Goal: Transaction & Acquisition: Purchase product/service

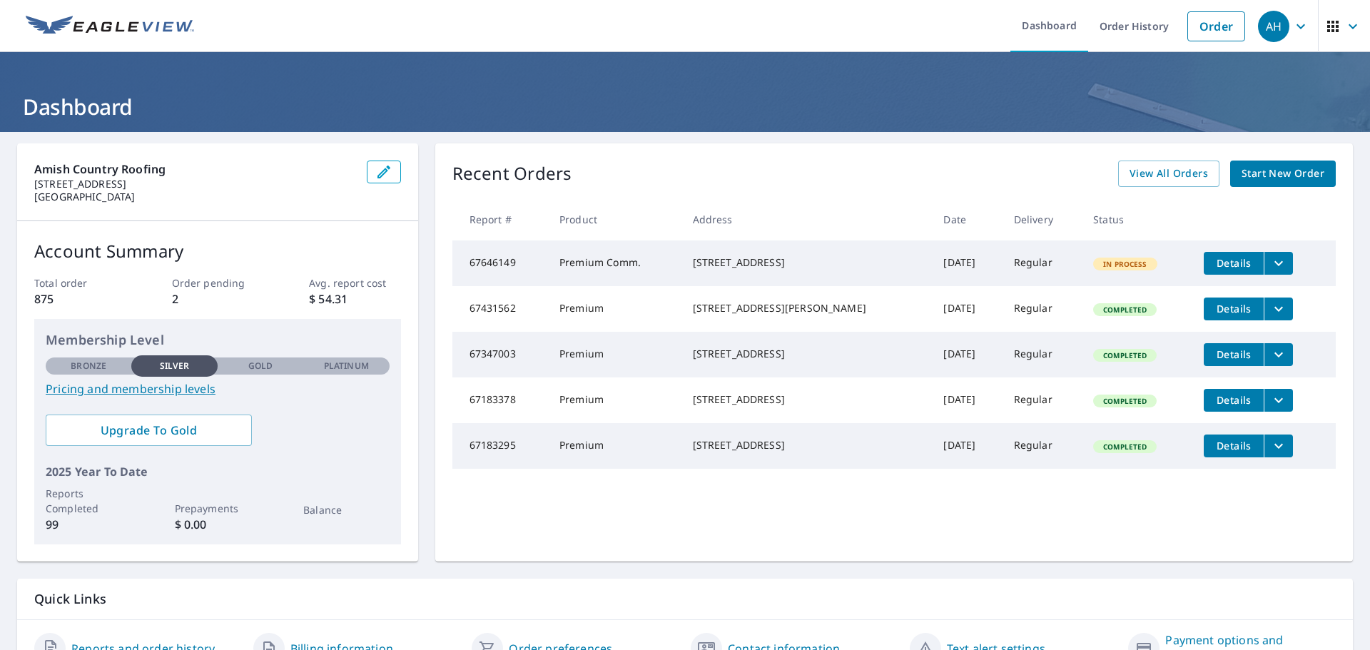
click at [1265, 172] on span "Start New Order" at bounding box center [1283, 174] width 83 height 18
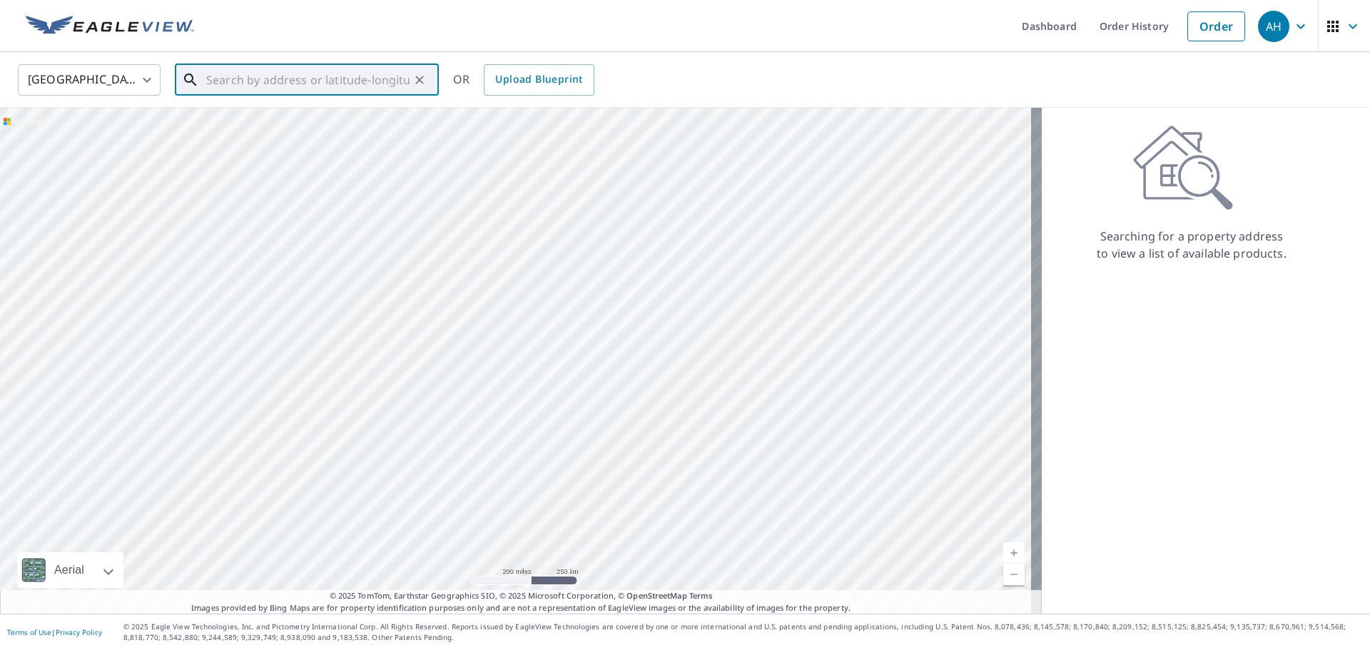
click at [319, 86] on input "text" at bounding box center [307, 80] width 203 height 40
click at [275, 136] on p "[GEOGRAPHIC_DATA]" at bounding box center [315, 137] width 224 height 14
type input "[STREET_ADDRESS][PERSON_NAME][PERSON_NAME]"
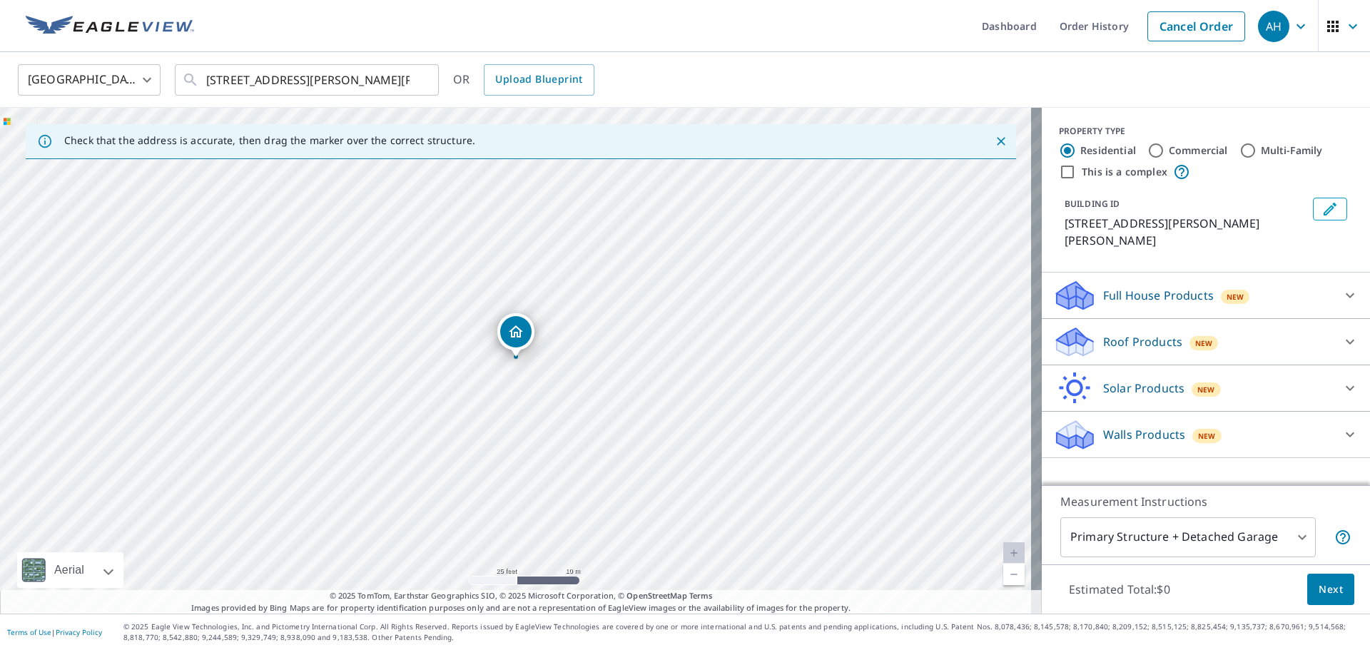
click at [1130, 333] on p "Roof Products" at bounding box center [1142, 341] width 79 height 17
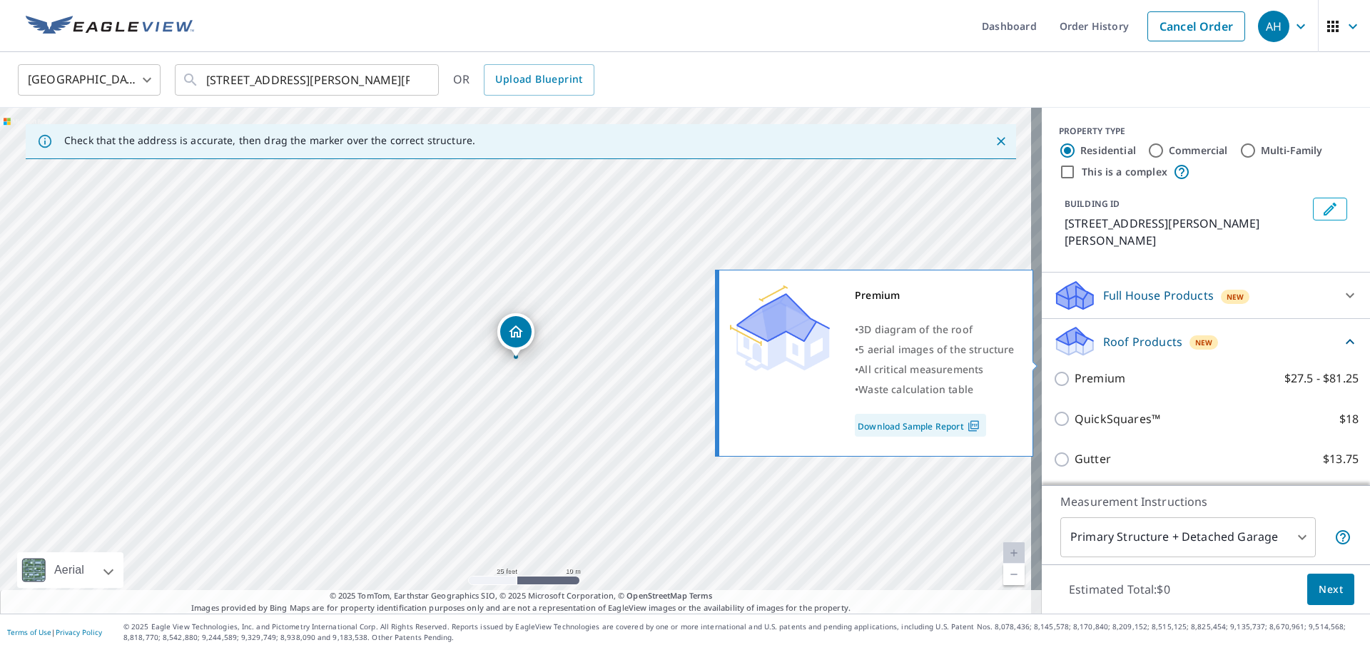
drag, startPoint x: 1050, startPoint y: 362, endPoint x: 1100, endPoint y: 390, distance: 56.6
click at [1053, 370] on input "Premium $27.5 - $81.25" at bounding box center [1063, 378] width 21 height 17
checkbox input "true"
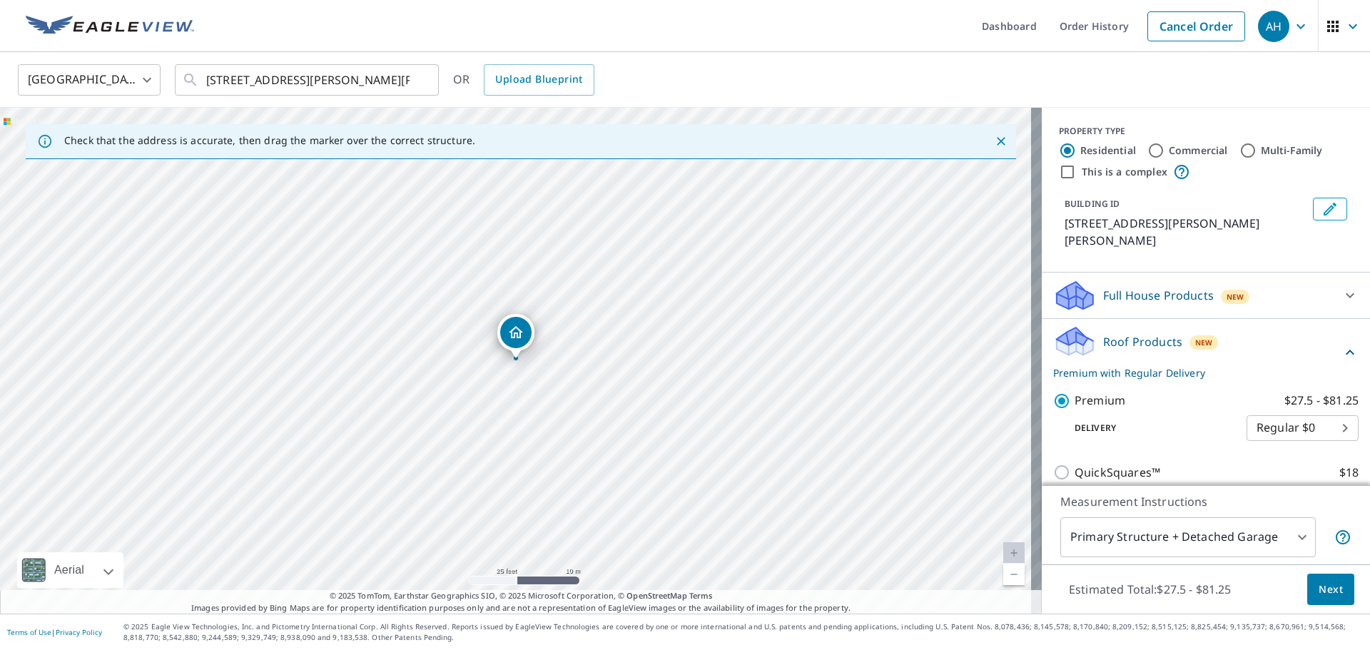
click at [1216, 547] on body "AH AH Dashboard Order History Cancel Order AH [GEOGRAPHIC_DATA] [GEOGRAPHIC_DAT…" at bounding box center [685, 325] width 1370 height 650
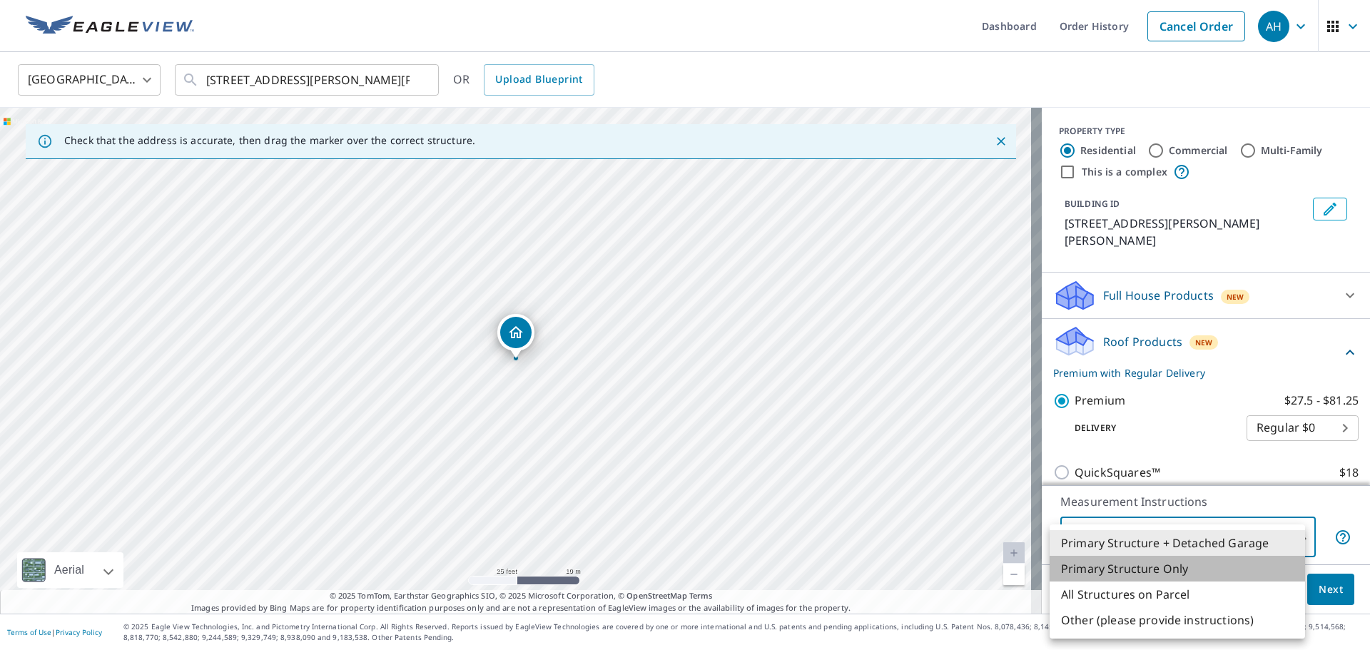
click at [1151, 567] on li "Primary Structure Only" at bounding box center [1177, 569] width 255 height 26
type input "2"
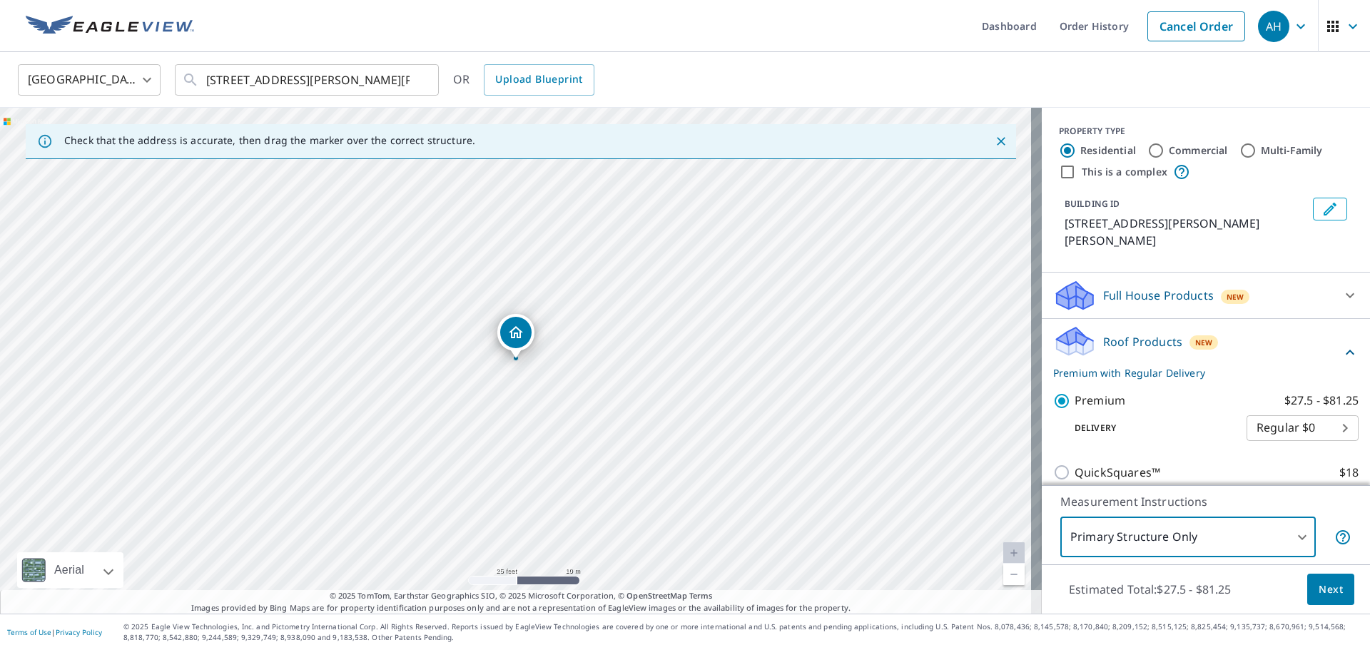
click at [1325, 594] on span "Next" at bounding box center [1331, 590] width 24 height 18
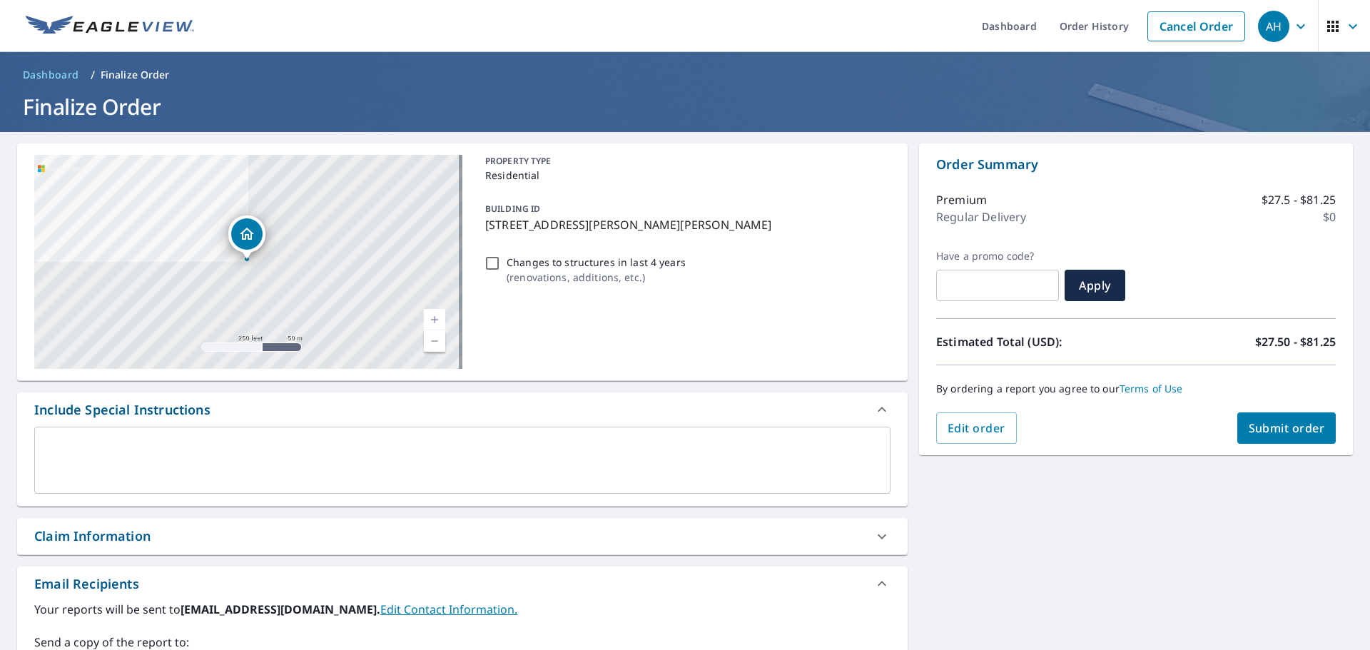
click at [137, 542] on div "Claim Information" at bounding box center [92, 536] width 116 height 19
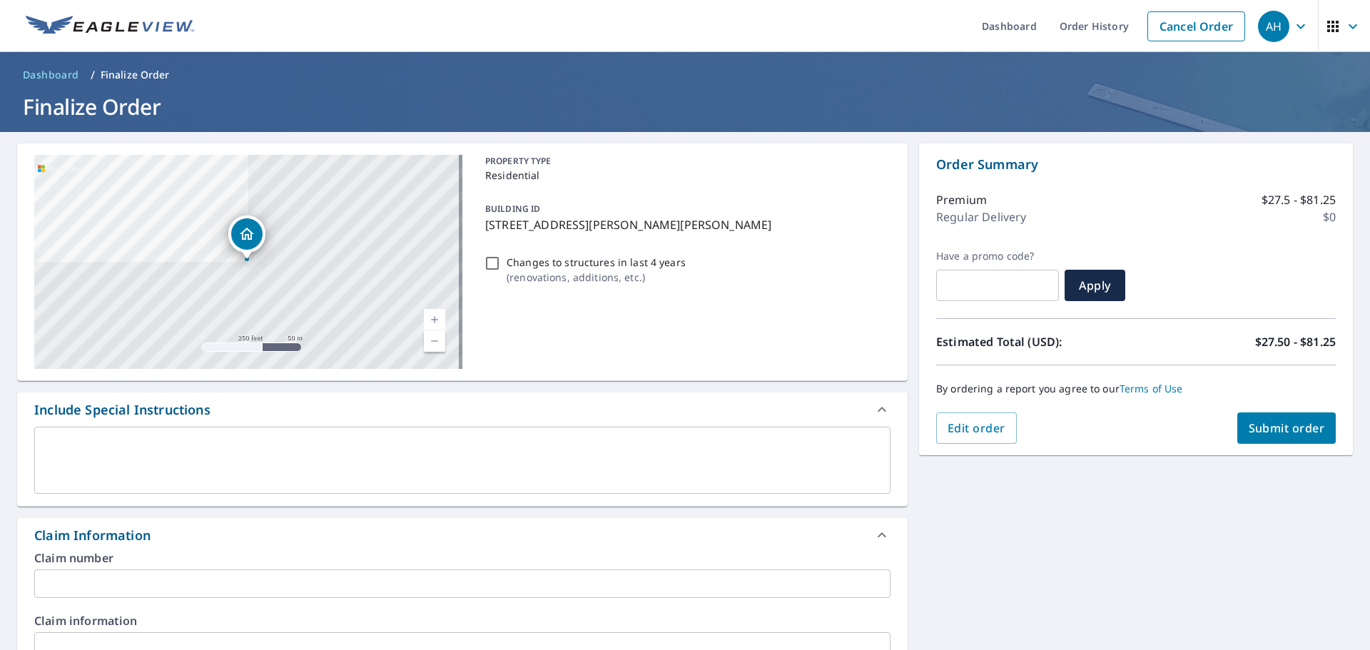
click at [138, 583] on input "text" at bounding box center [462, 583] width 856 height 29
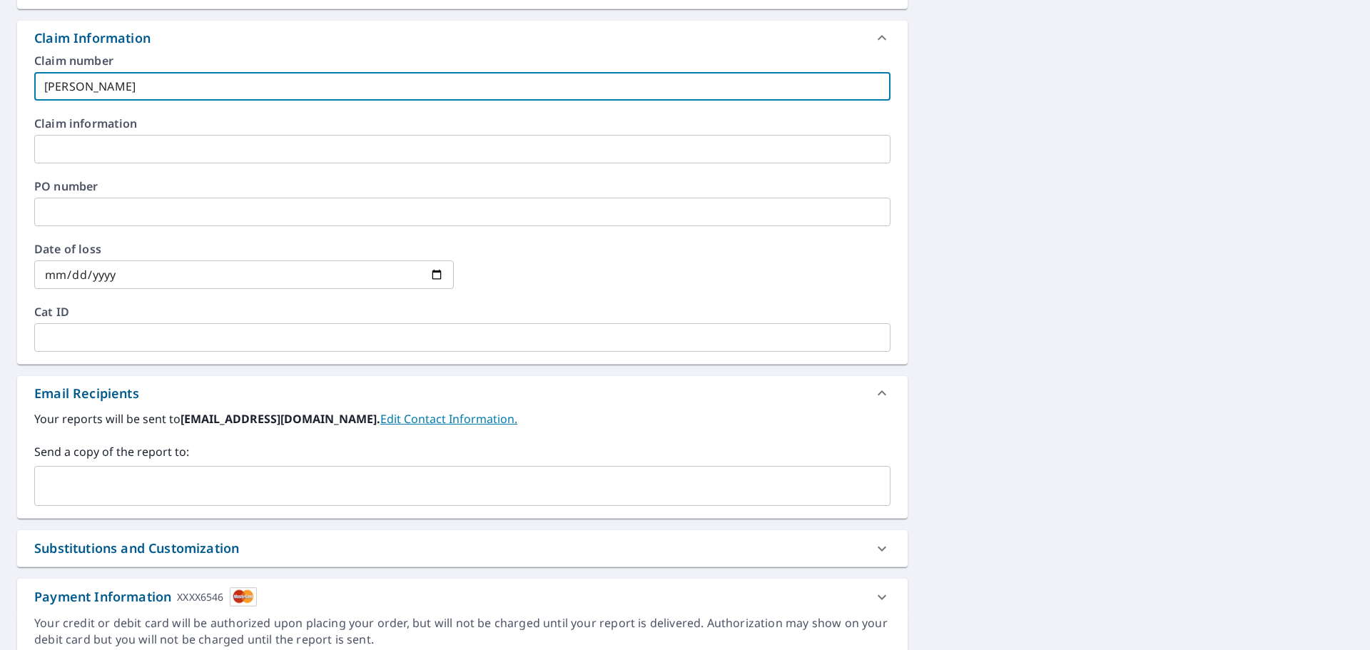
scroll to position [499, 0]
type input "[PERSON_NAME]"
click at [80, 487] on input "text" at bounding box center [452, 483] width 822 height 27
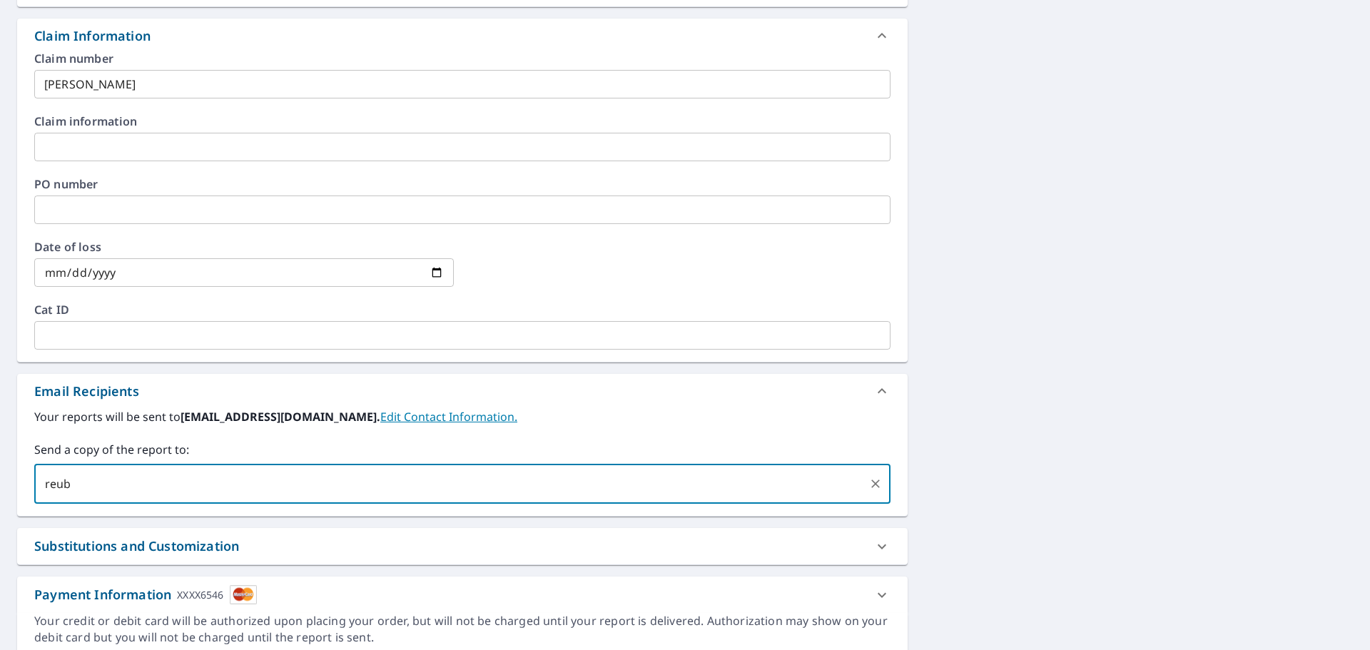
type input "reub"
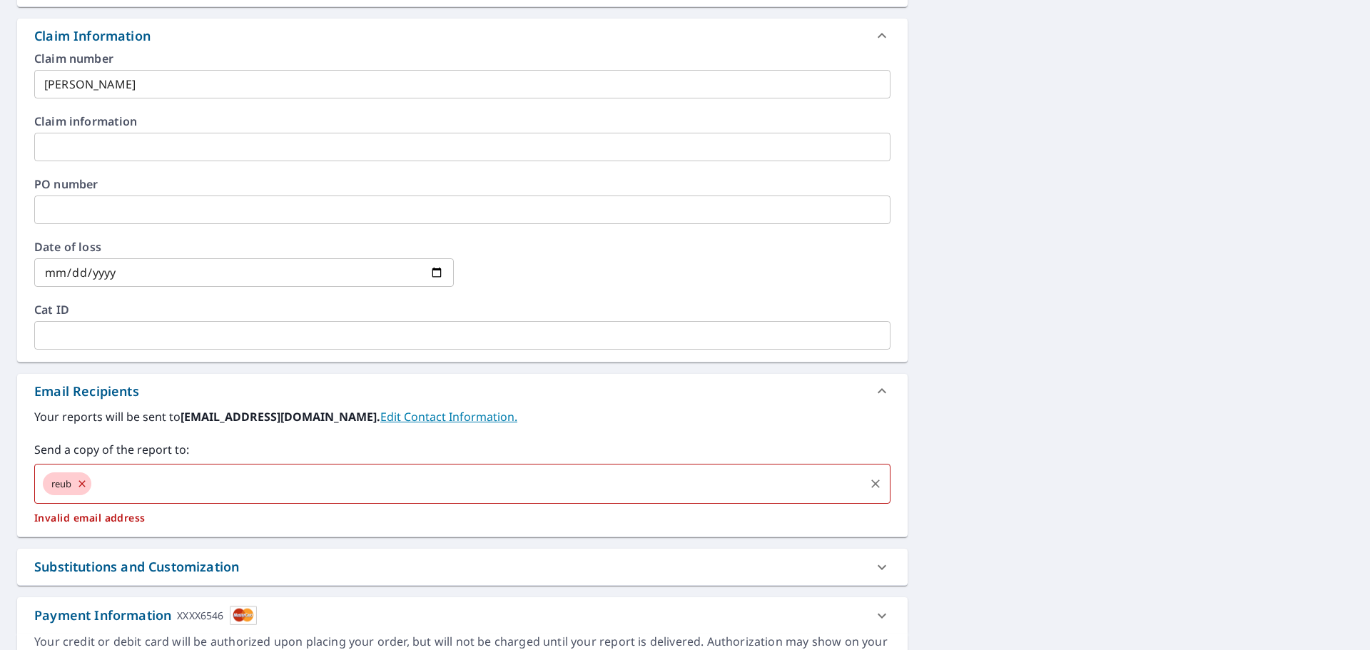
drag, startPoint x: 85, startPoint y: 483, endPoint x: 223, endPoint y: 426, distance: 149.1
click at [85, 483] on icon at bounding box center [81, 484] width 11 height 16
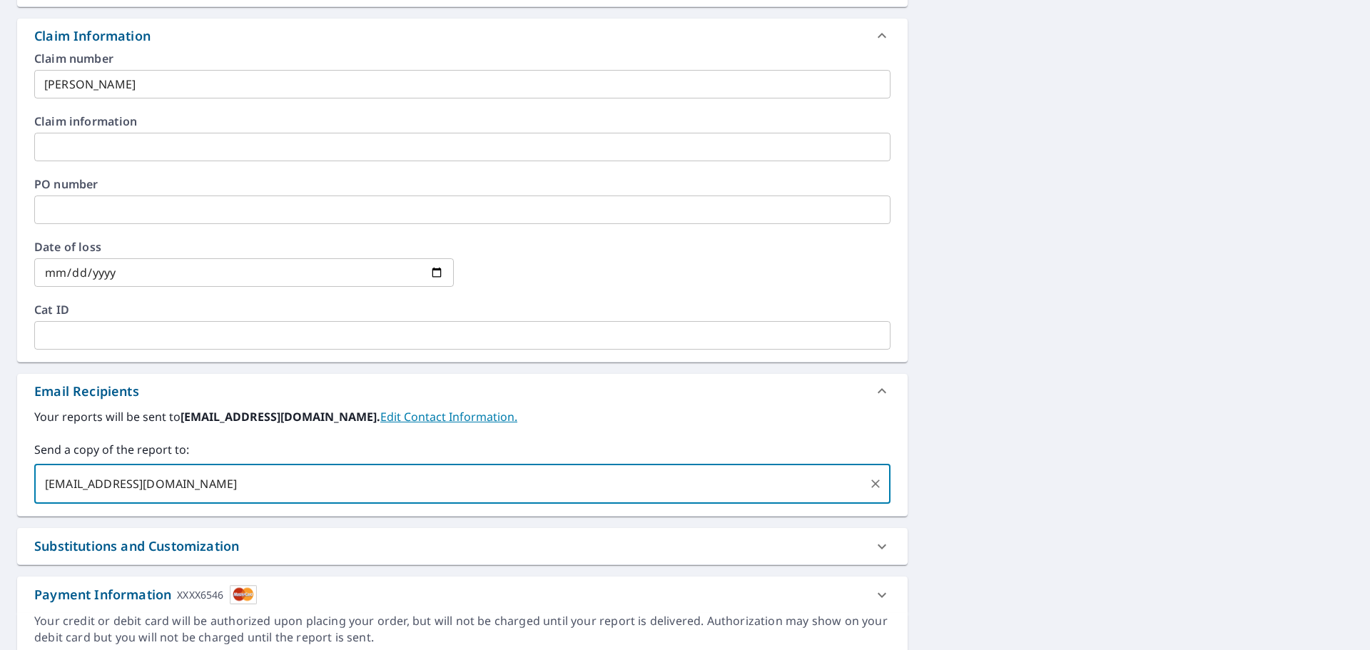
type input "[EMAIL_ADDRESS][DOMAIN_NAME]"
click at [1178, 407] on div "[STREET_ADDRESS][PERSON_NAME][PERSON_NAME] Aerial Road A standard road map Aeri…" at bounding box center [685, 151] width 1370 height 1037
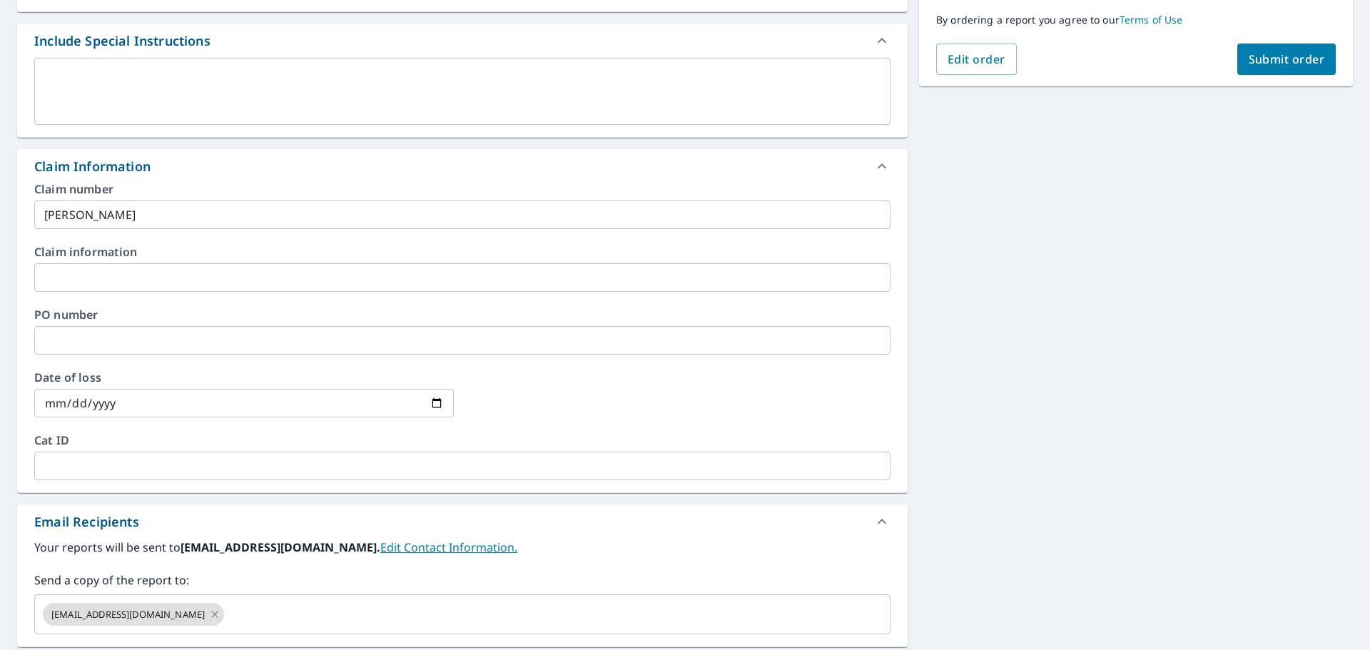
scroll to position [214, 0]
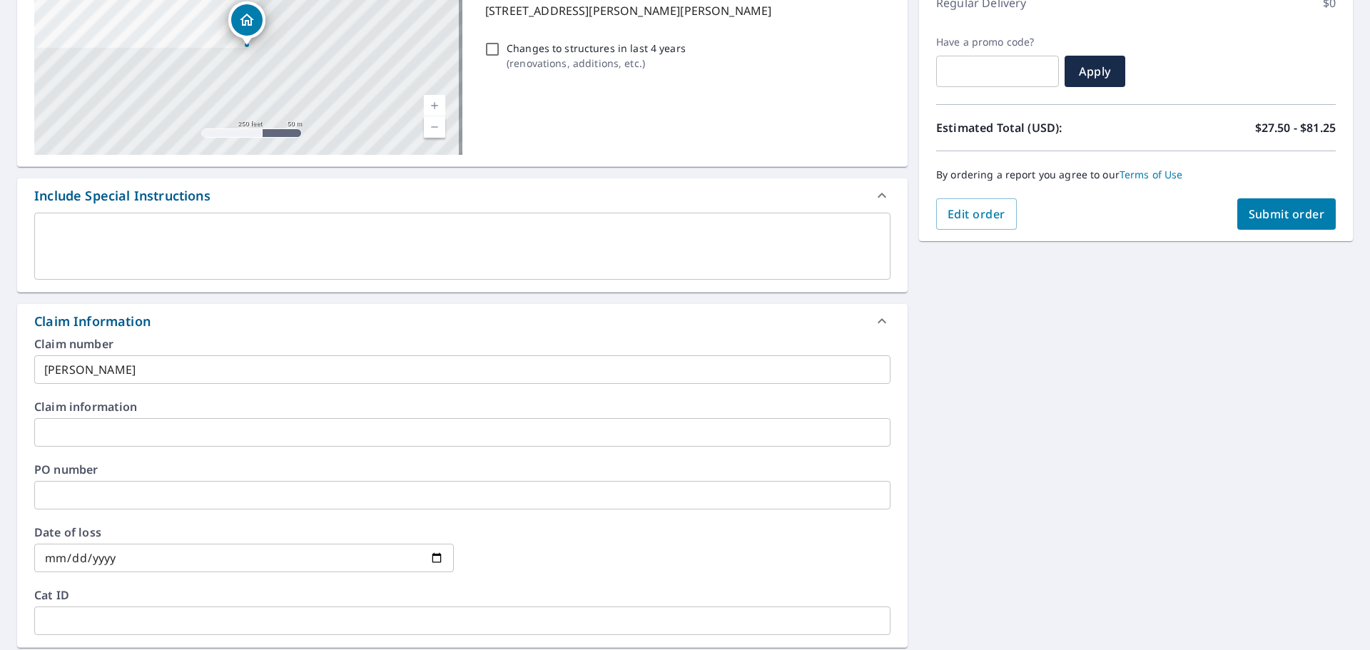
click at [1278, 222] on button "Submit order" at bounding box center [1286, 213] width 99 height 31
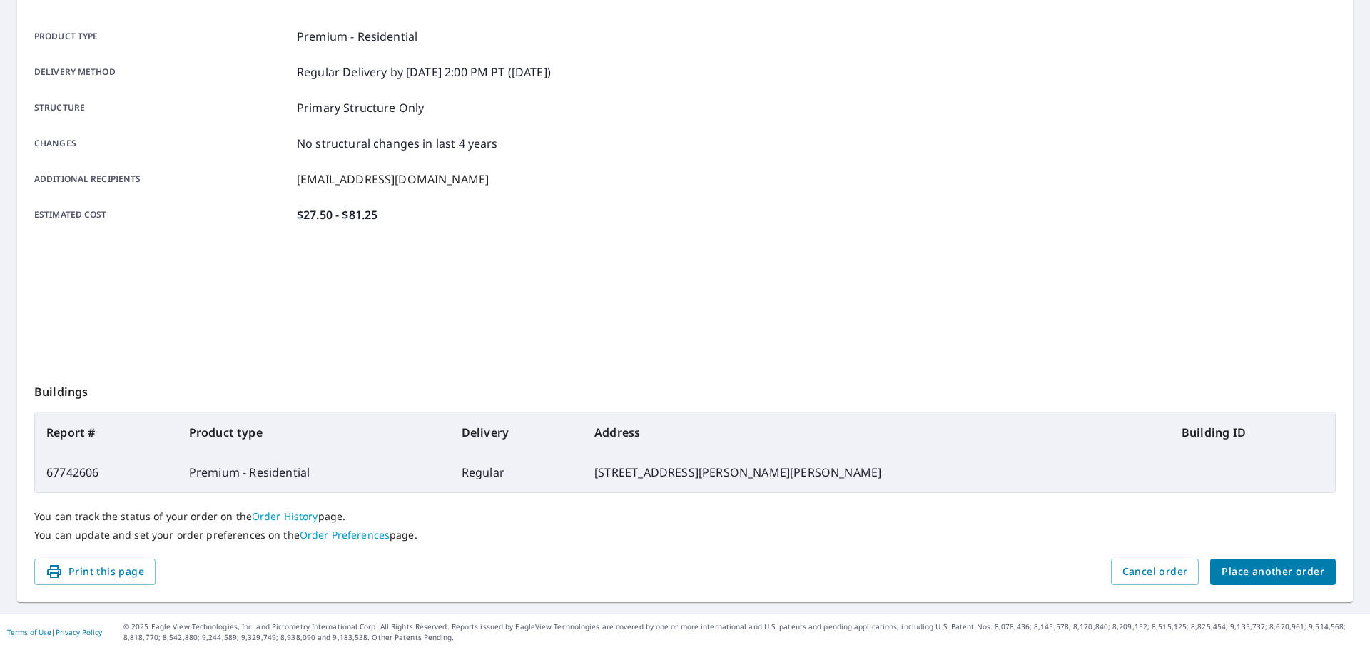
scroll to position [190, 0]
